Goal: Find specific page/section: Locate a particular part of the current website

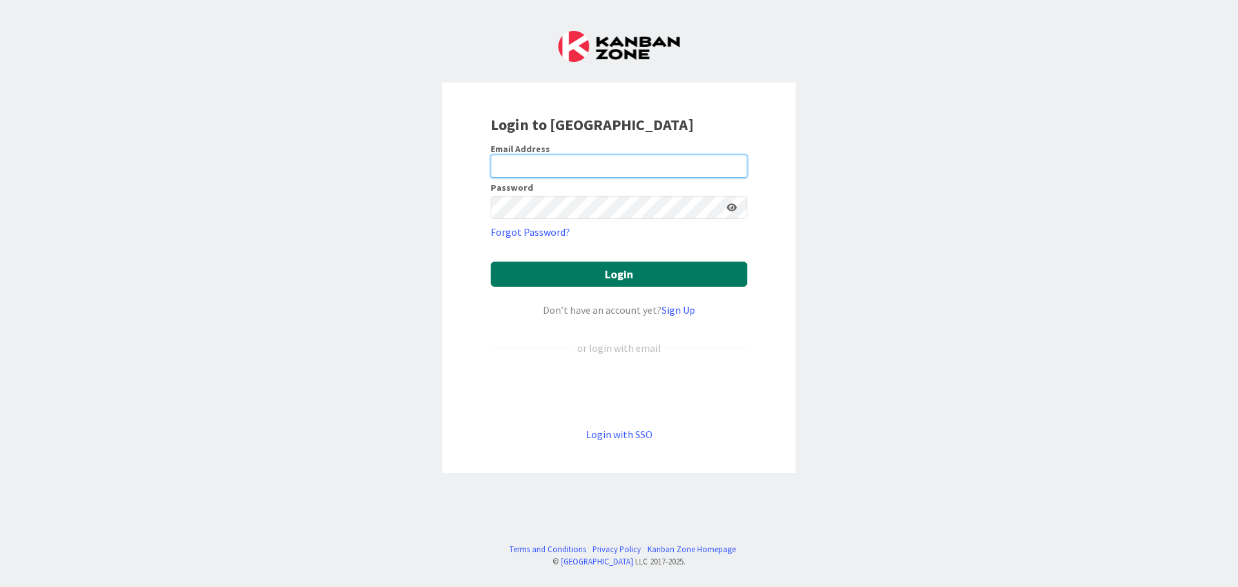
type input "[EMAIL_ADDRESS][DOMAIN_NAME]"
click at [552, 269] on button "Login" at bounding box center [619, 274] width 257 height 25
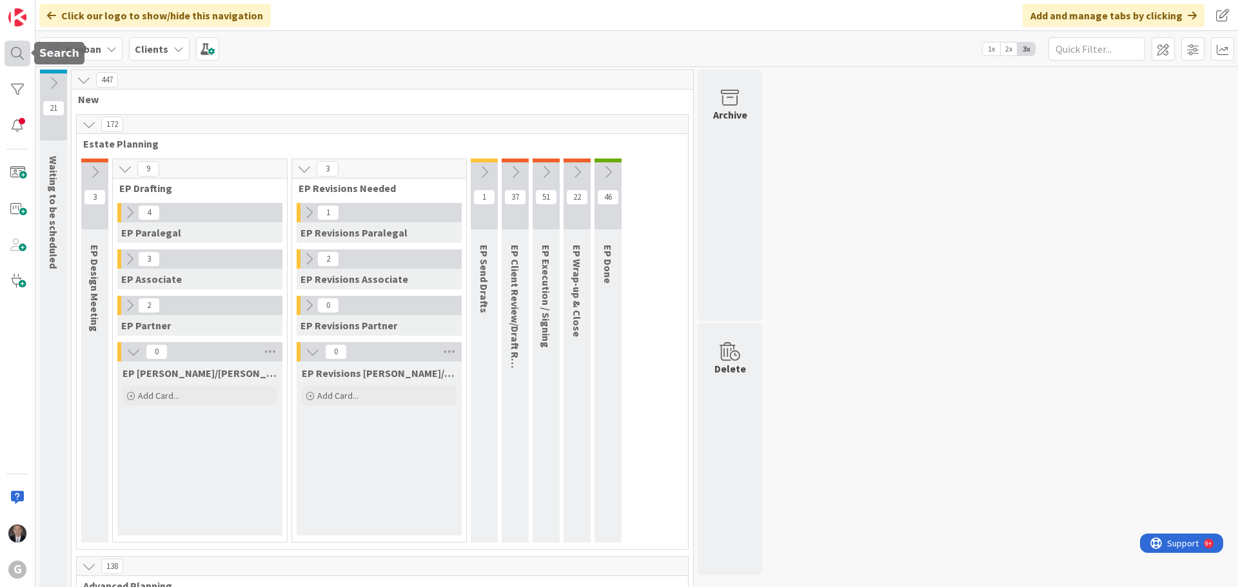
click at [15, 55] on div at bounding box center [18, 54] width 26 height 26
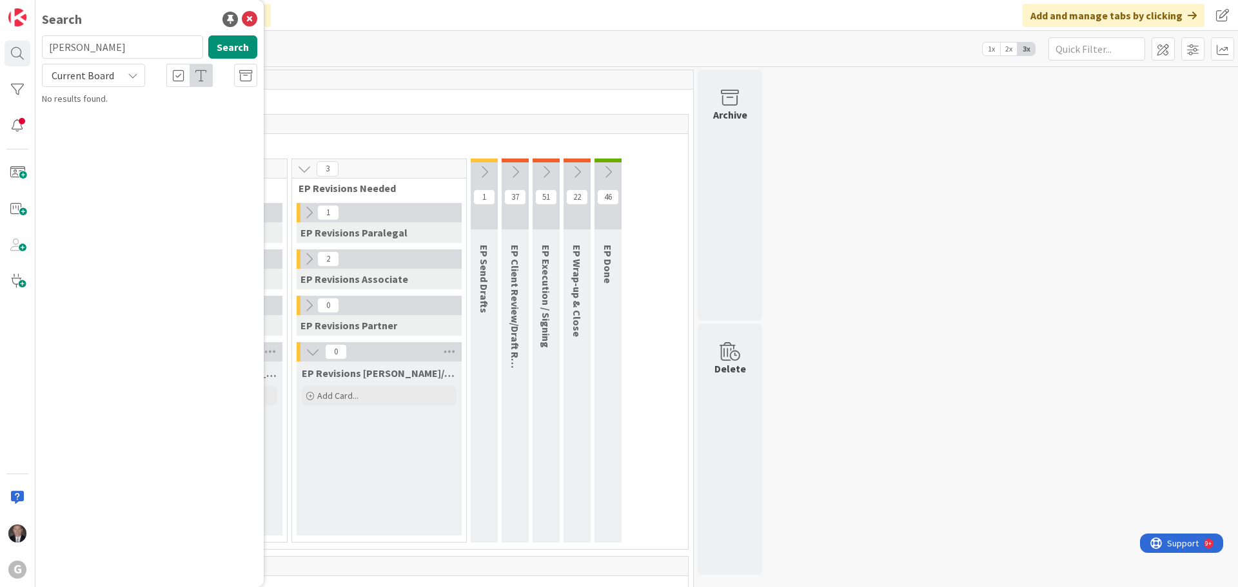
type input "[PERSON_NAME]"
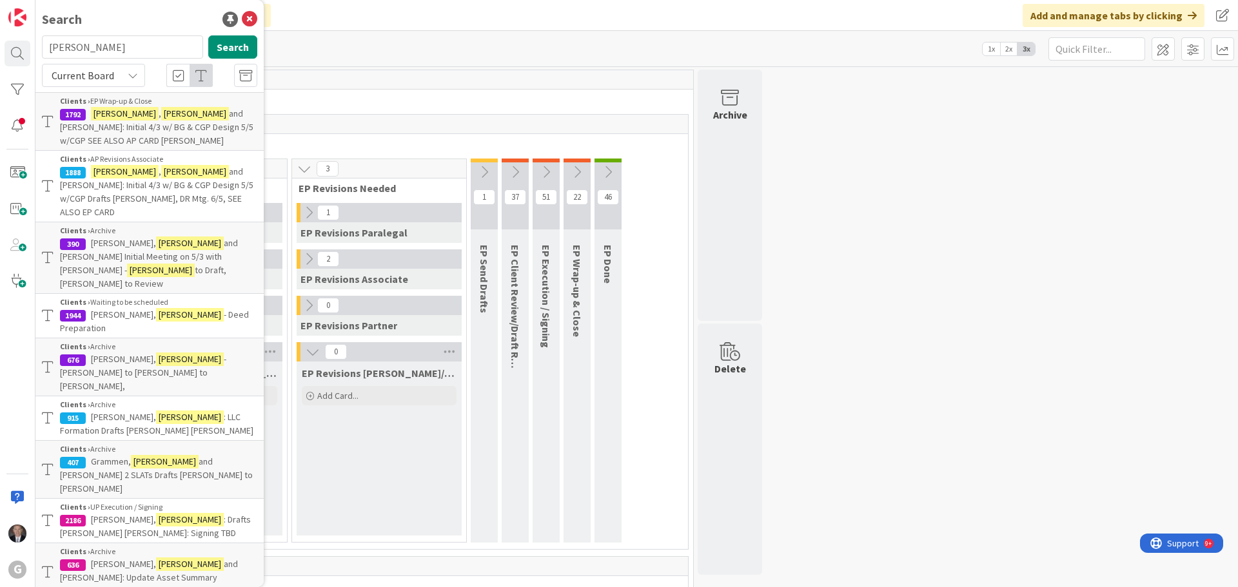
click at [182, 132] on span "and [PERSON_NAME]: Initial 4/3 w/ BG & CGP Design 5/5 w/CGP SEE ALSO AP CARD [P…" at bounding box center [156, 127] width 193 height 39
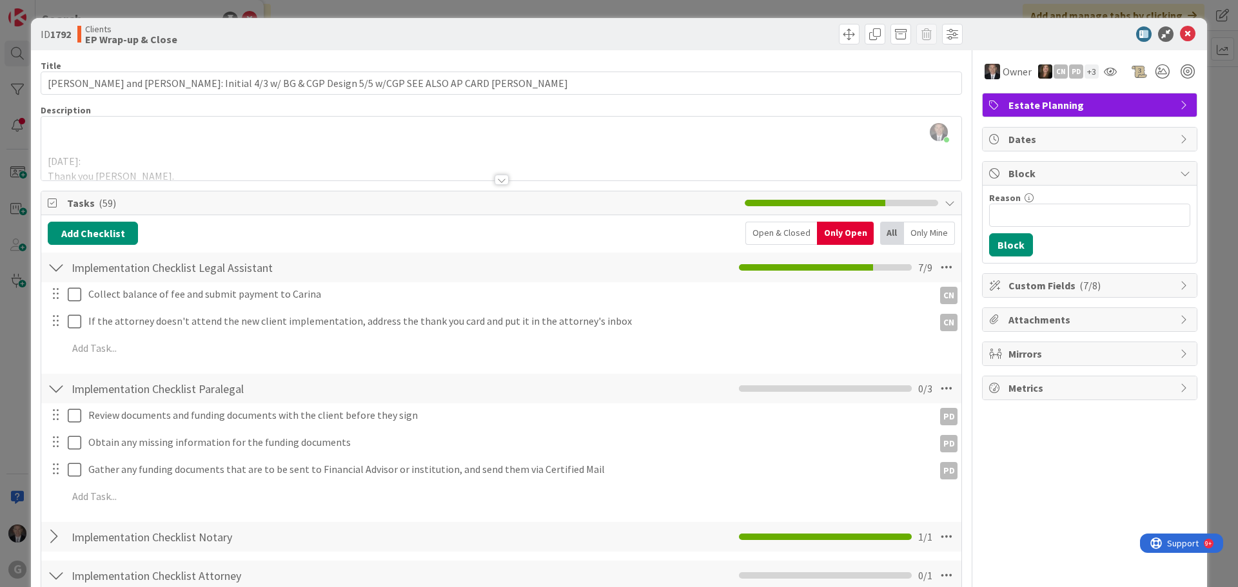
click at [669, 157] on div at bounding box center [501, 164] width 920 height 33
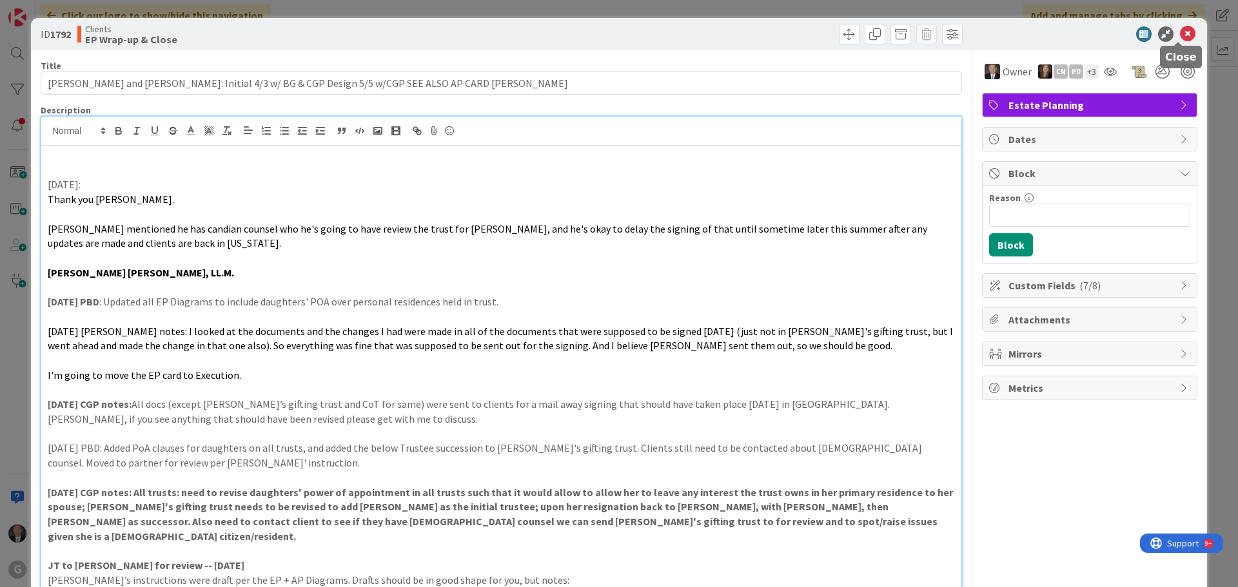
click at [1180, 31] on icon at bounding box center [1187, 33] width 15 height 15
